Goal: Information Seeking & Learning: Learn about a topic

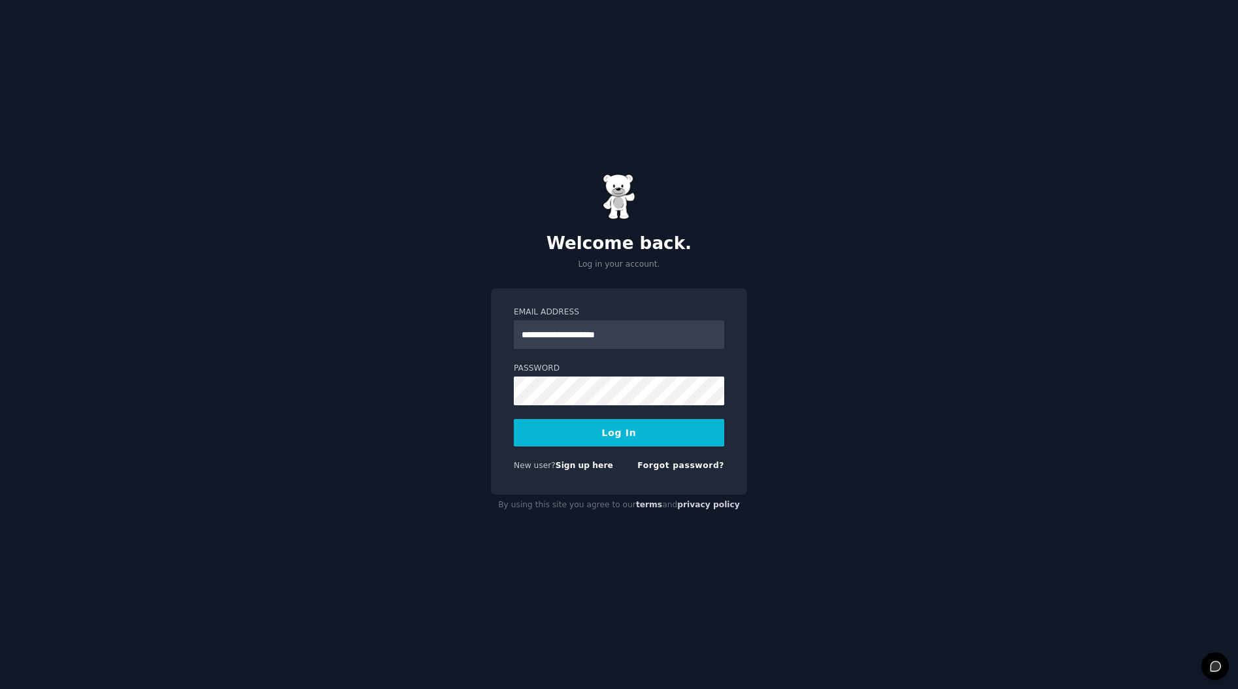
type input "**********"
click at [514, 419] on button "Log In" at bounding box center [619, 432] width 210 height 27
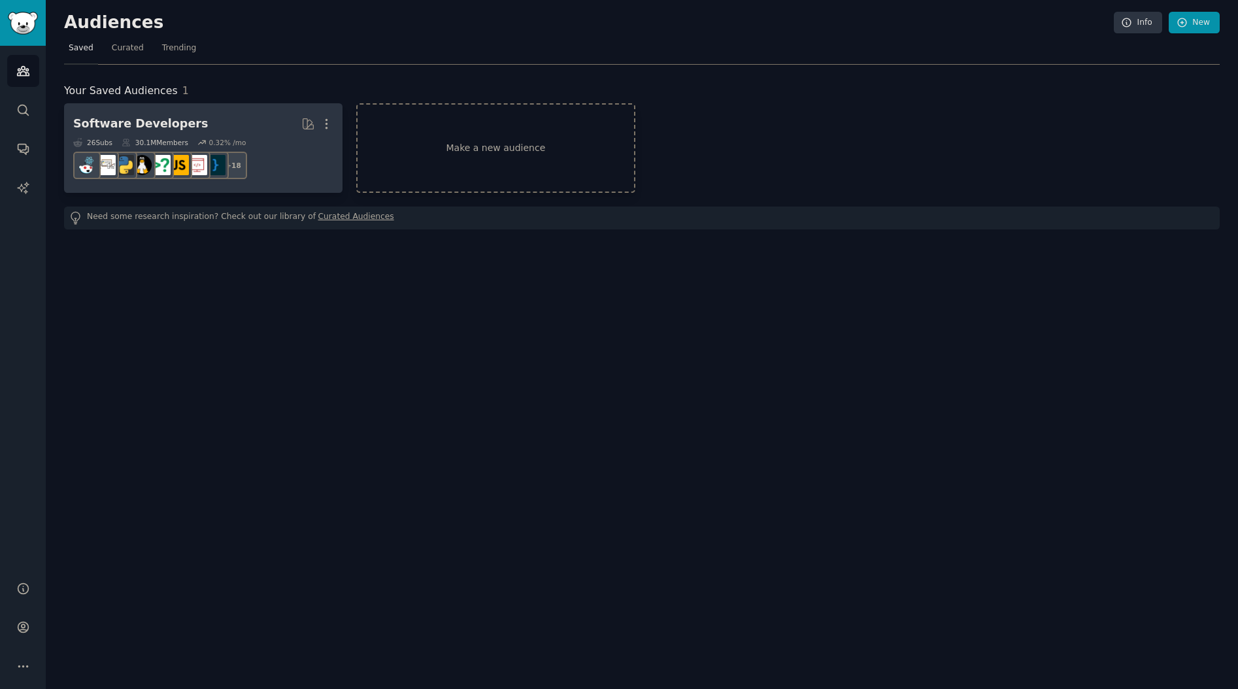
click at [150, 124] on div "Software Developers" at bounding box center [140, 124] width 135 height 16
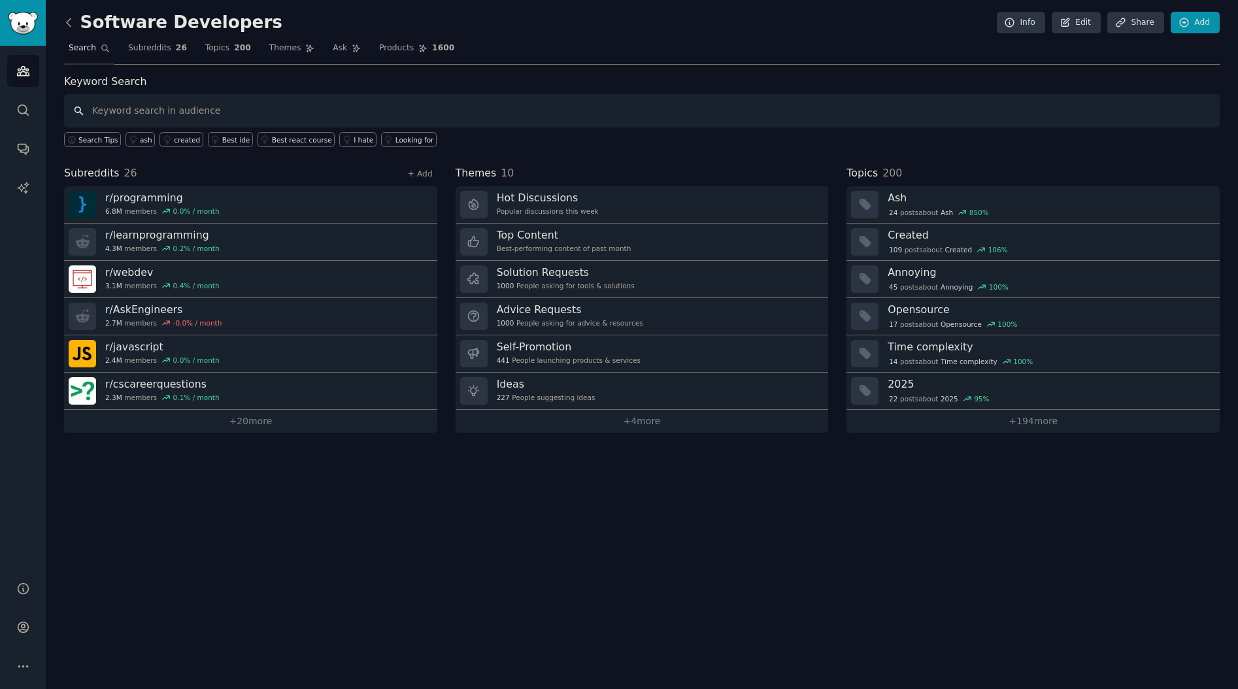
click at [140, 120] on input "text" at bounding box center [641, 110] width 1155 height 33
click at [18, 107] on icon "Sidebar" at bounding box center [23, 110] width 14 height 14
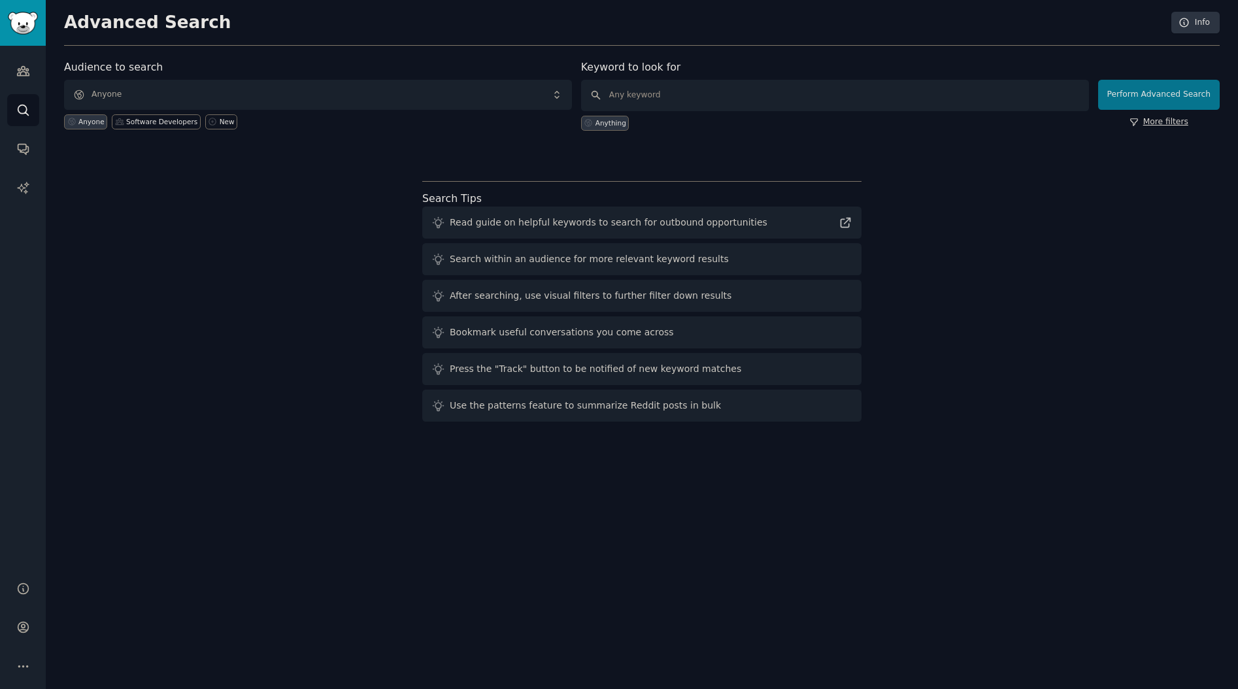
click at [1147, 122] on link "More filters" at bounding box center [1158, 122] width 59 height 12
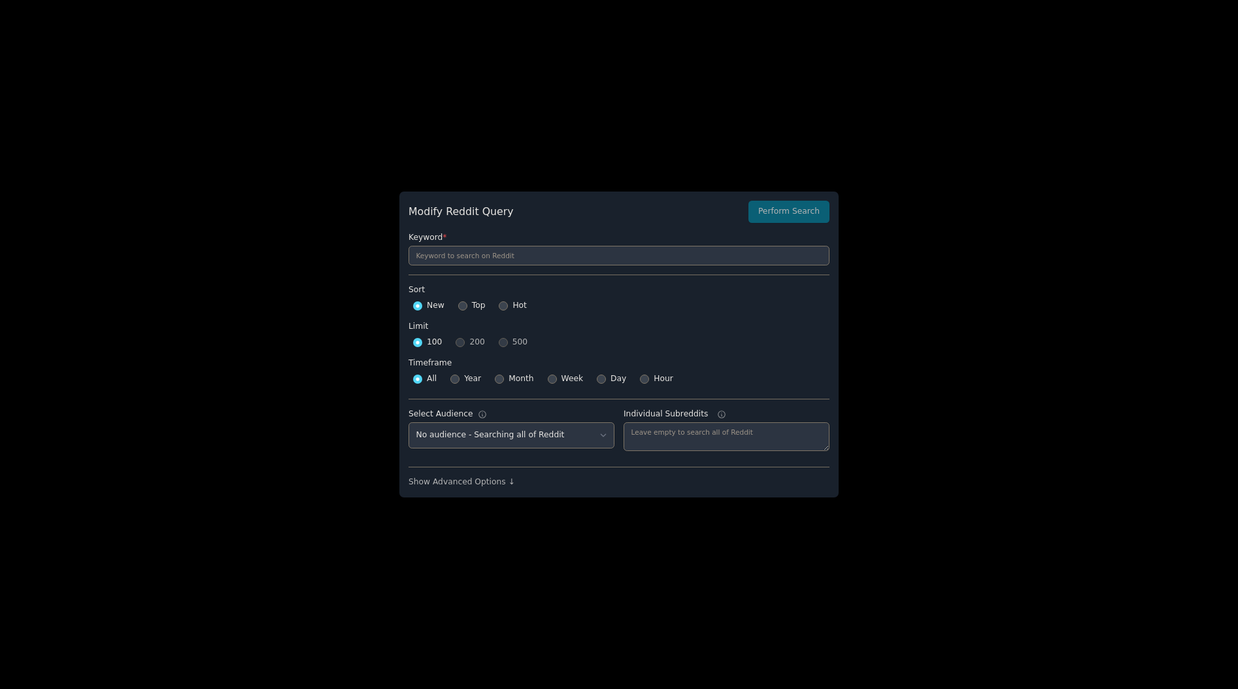
click at [349, 361] on div at bounding box center [619, 344] width 1238 height 689
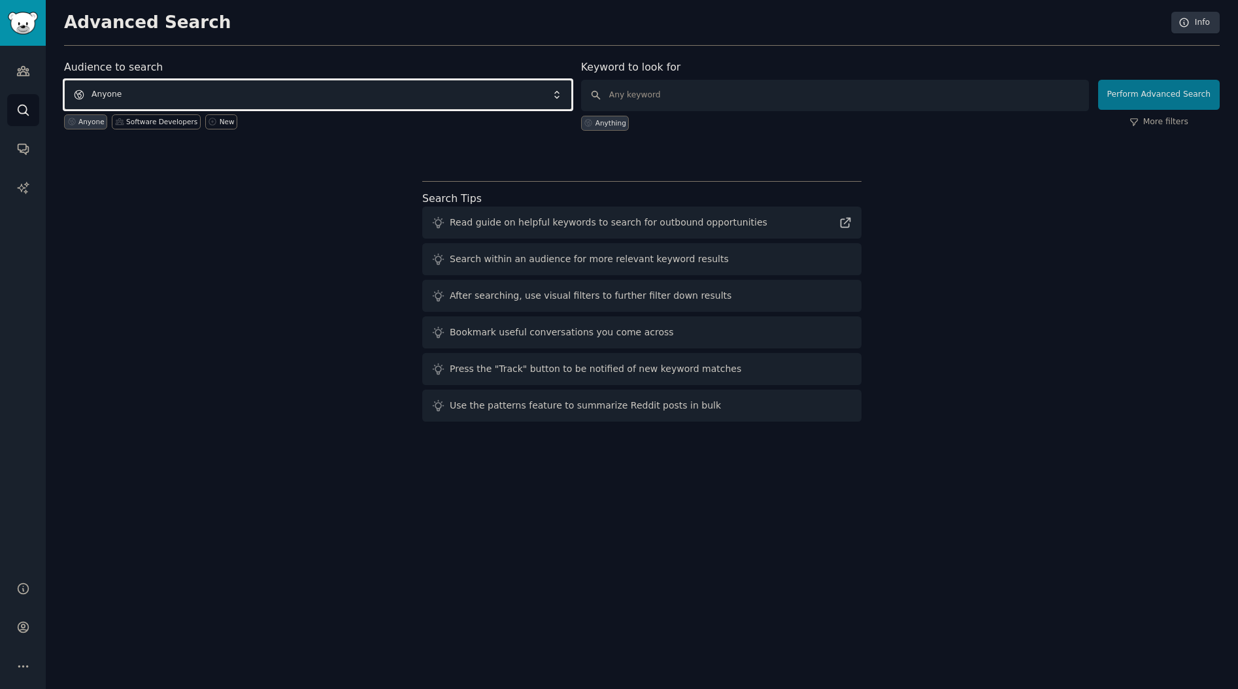
click at [178, 95] on span "Anyone" at bounding box center [318, 95] width 508 height 30
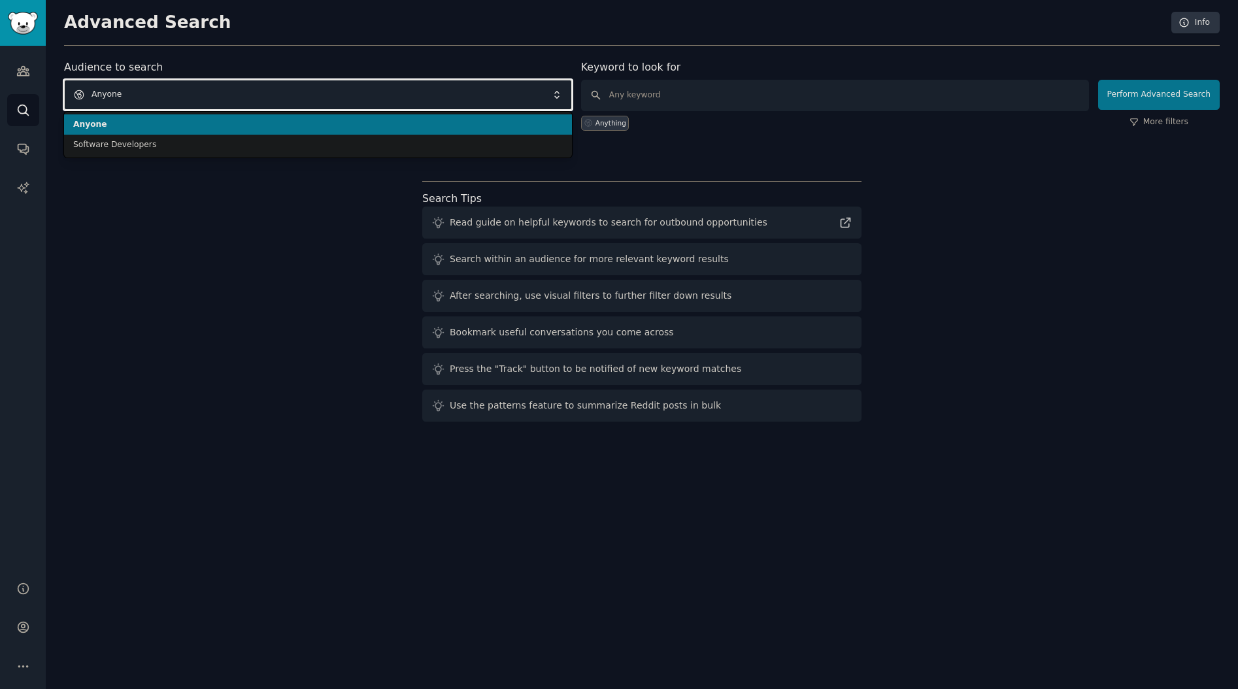
click at [178, 95] on span "Anyone" at bounding box center [318, 95] width 508 height 30
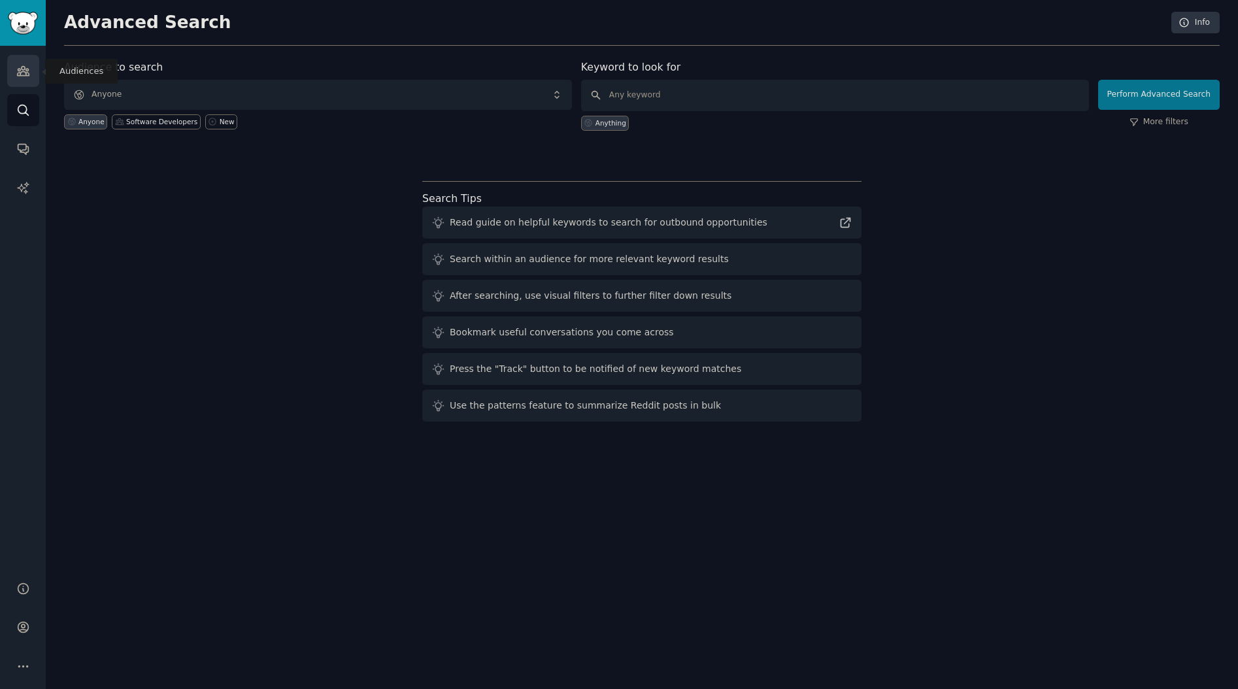
click at [23, 82] on link "Audiences" at bounding box center [23, 71] width 32 height 32
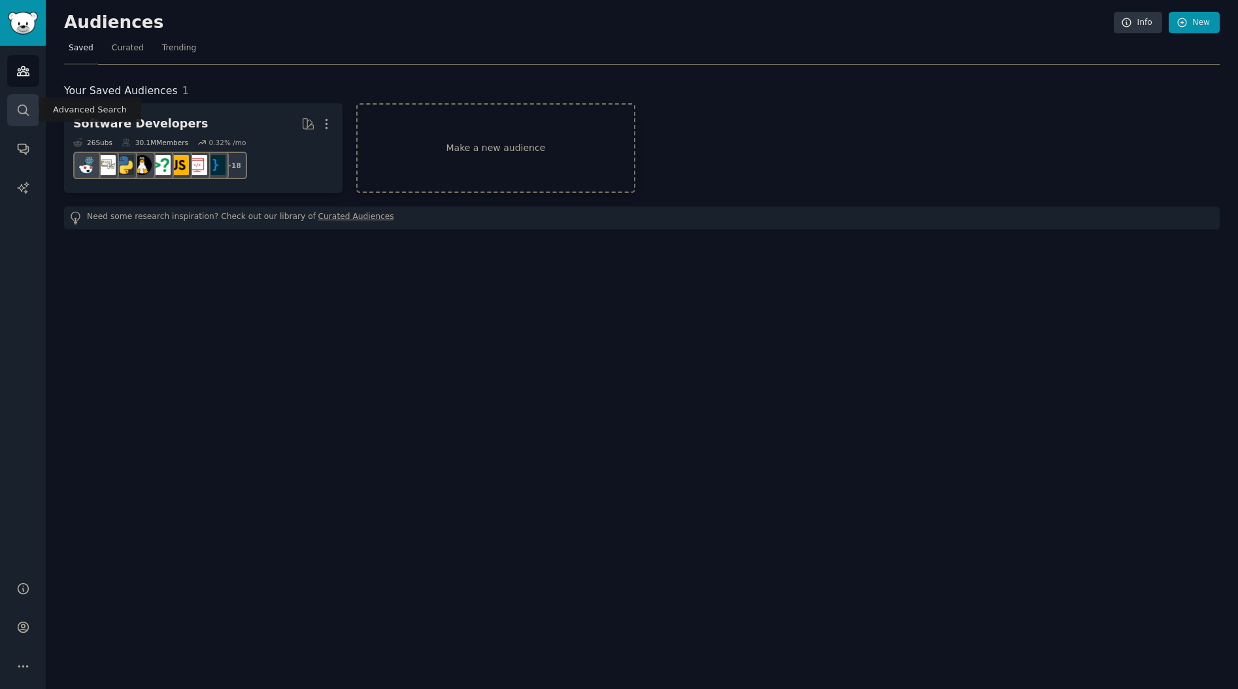
click at [33, 103] on link "Search" at bounding box center [23, 110] width 32 height 32
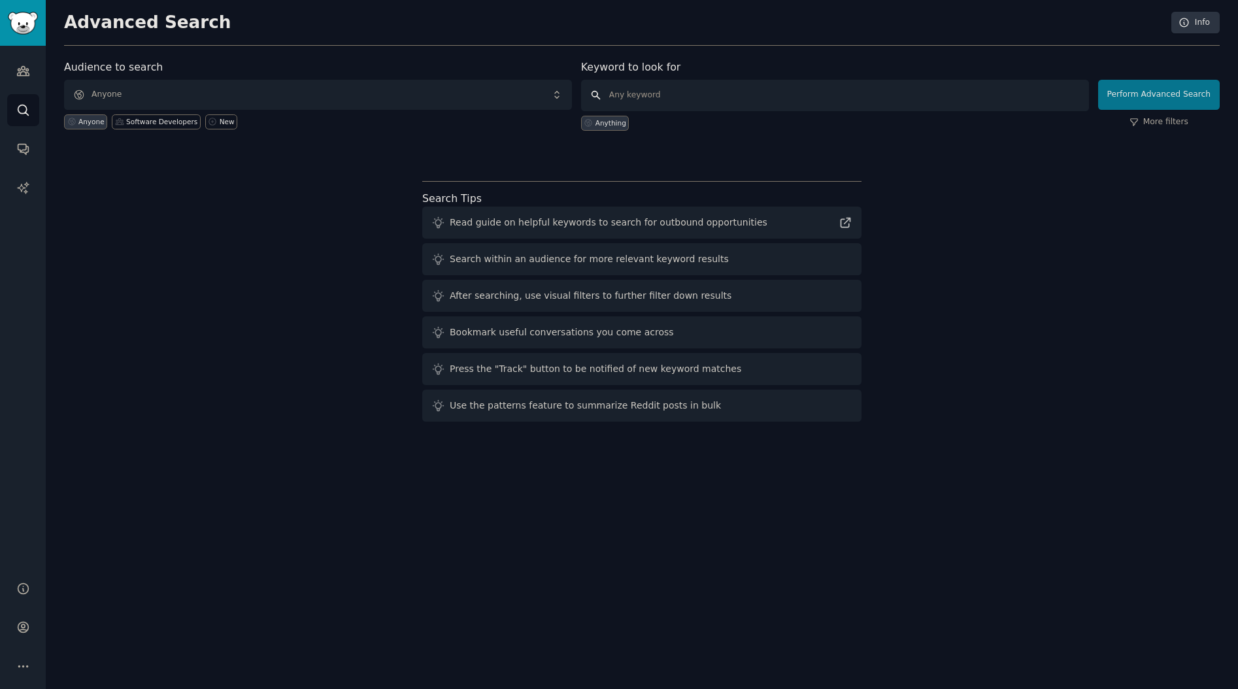
click at [651, 101] on input "text" at bounding box center [835, 95] width 508 height 31
type input "marriage"
click button "Perform Advanced Search" at bounding box center [1159, 95] width 122 height 30
